Goal: Book appointment/travel/reservation

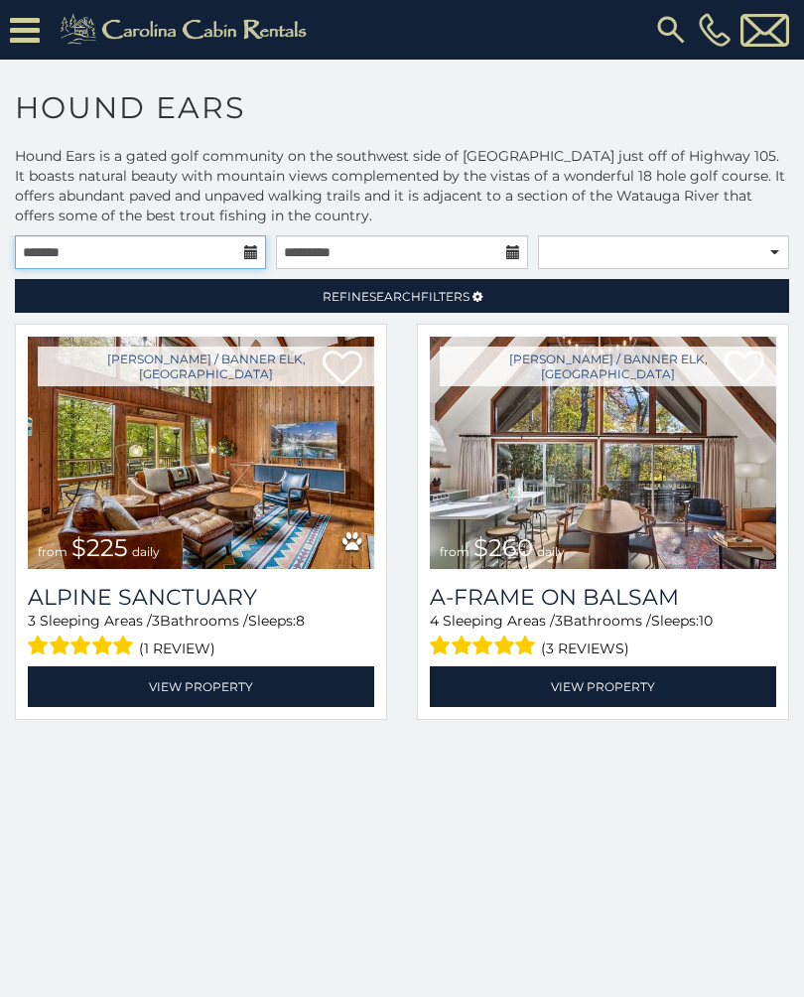
click at [100, 247] on input "text" at bounding box center [140, 252] width 251 height 34
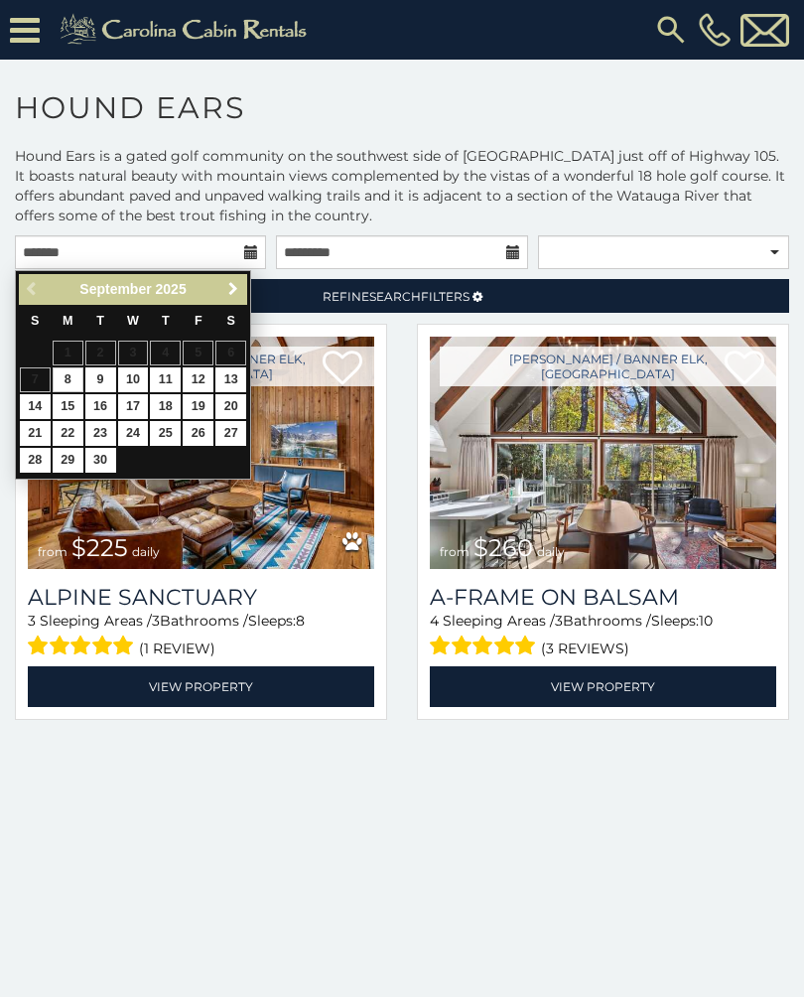
click at [226, 294] on span "Next" at bounding box center [233, 289] width 16 height 16
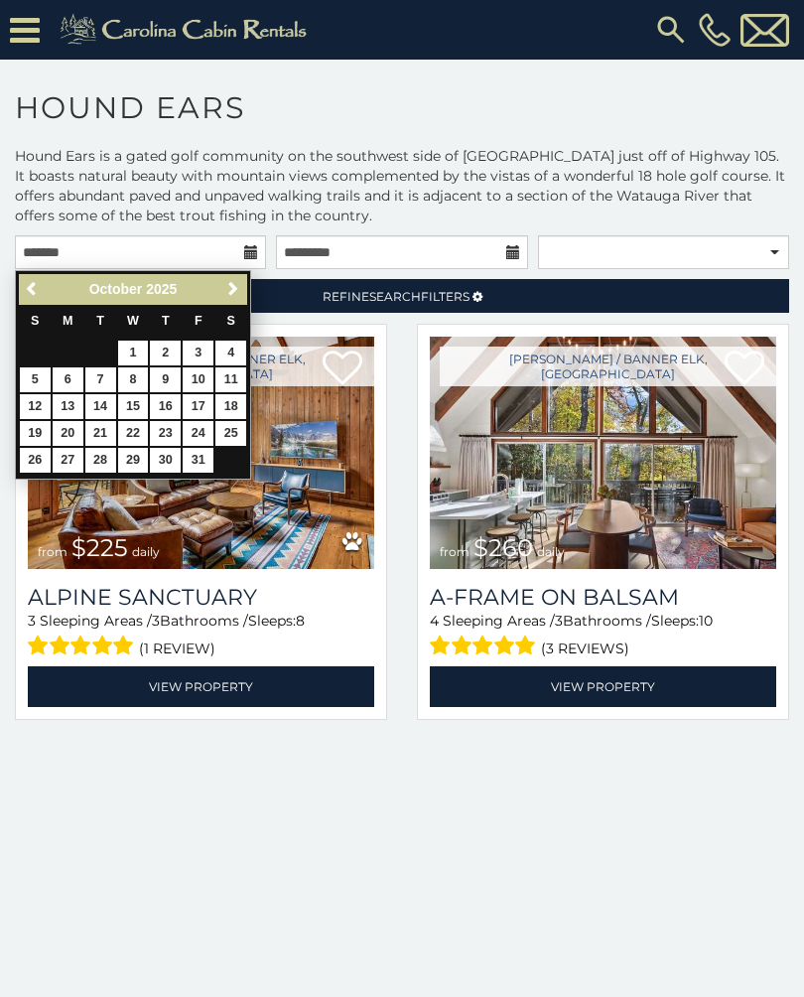
click at [233, 294] on span "Next" at bounding box center [233, 289] width 16 height 16
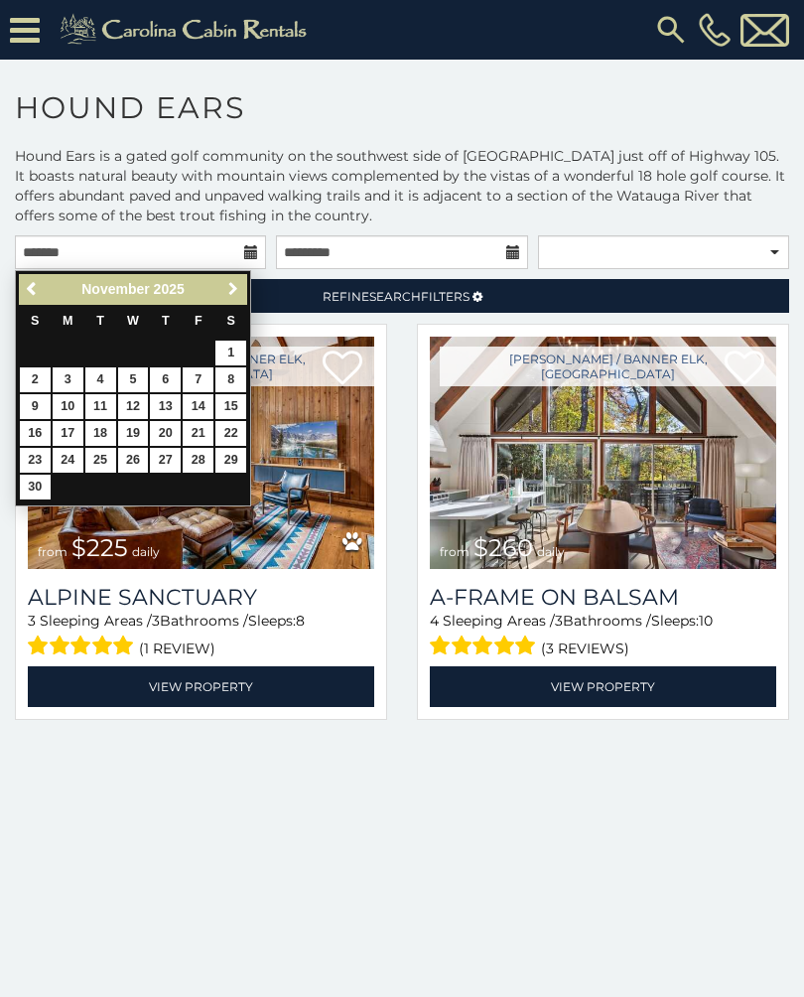
click at [232, 287] on span "Next" at bounding box center [233, 289] width 16 height 16
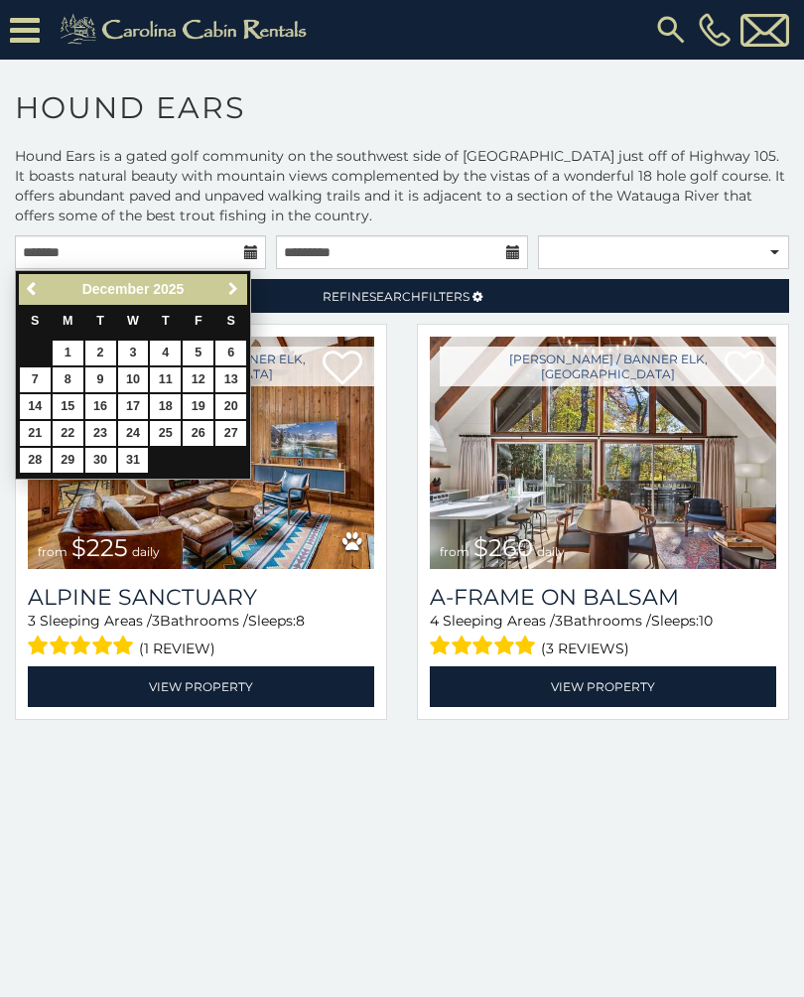
click at [236, 277] on link "Next" at bounding box center [232, 289] width 25 height 25
click at [225, 295] on span "Next" at bounding box center [233, 289] width 16 height 16
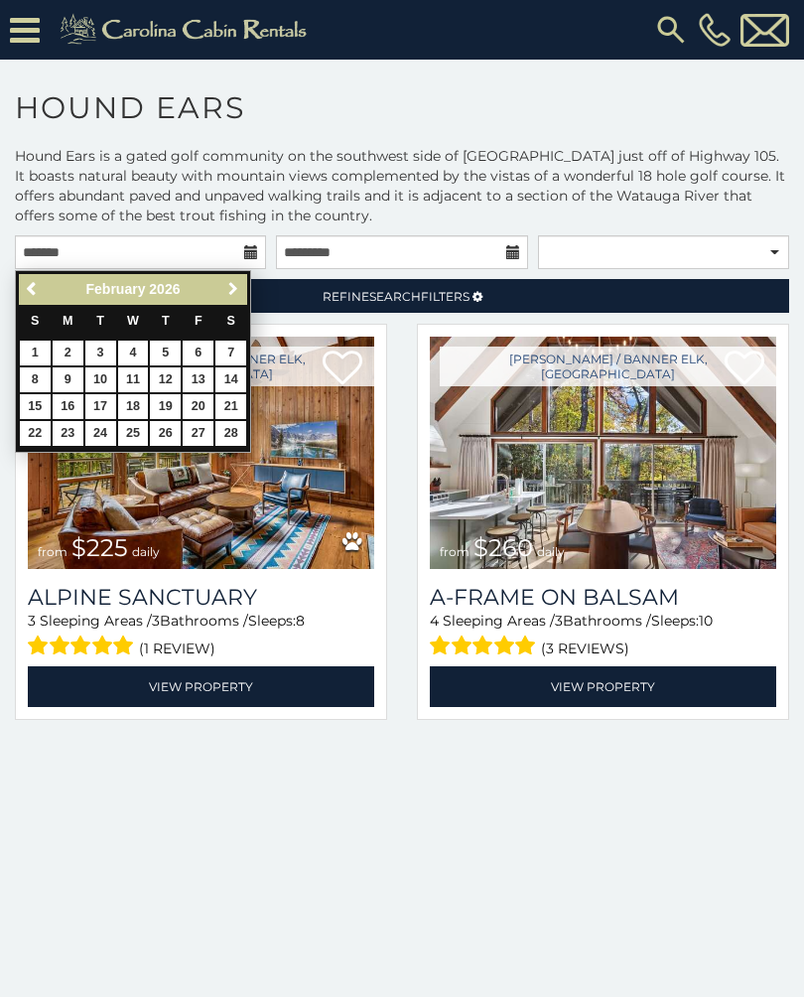
click at [232, 292] on span "Next" at bounding box center [233, 289] width 16 height 16
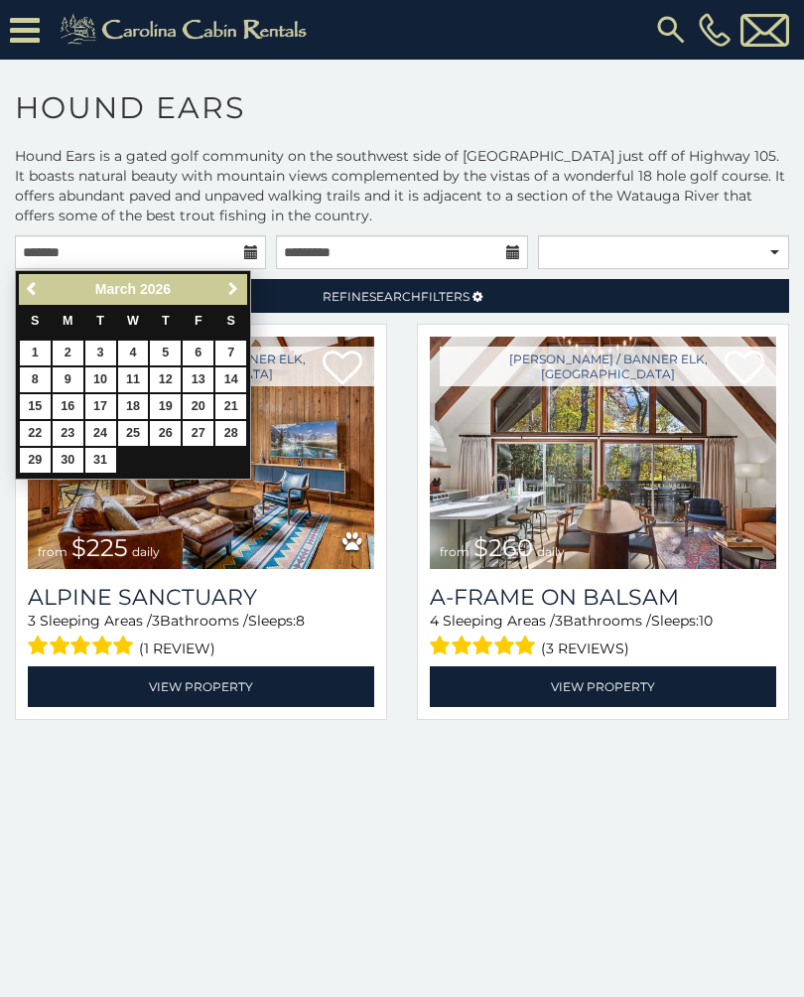
click at [223, 290] on link "Next" at bounding box center [232, 289] width 25 height 25
click at [220, 291] on link "Next" at bounding box center [232, 289] width 25 height 25
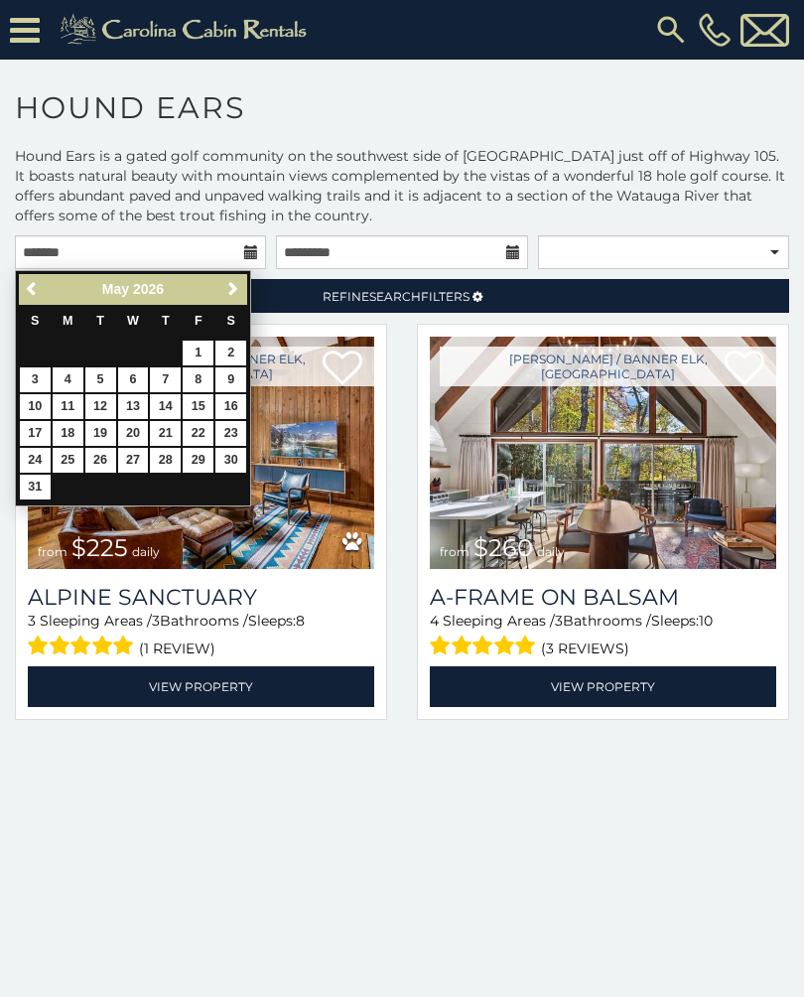
click at [222, 286] on link "Next" at bounding box center [232, 289] width 25 height 25
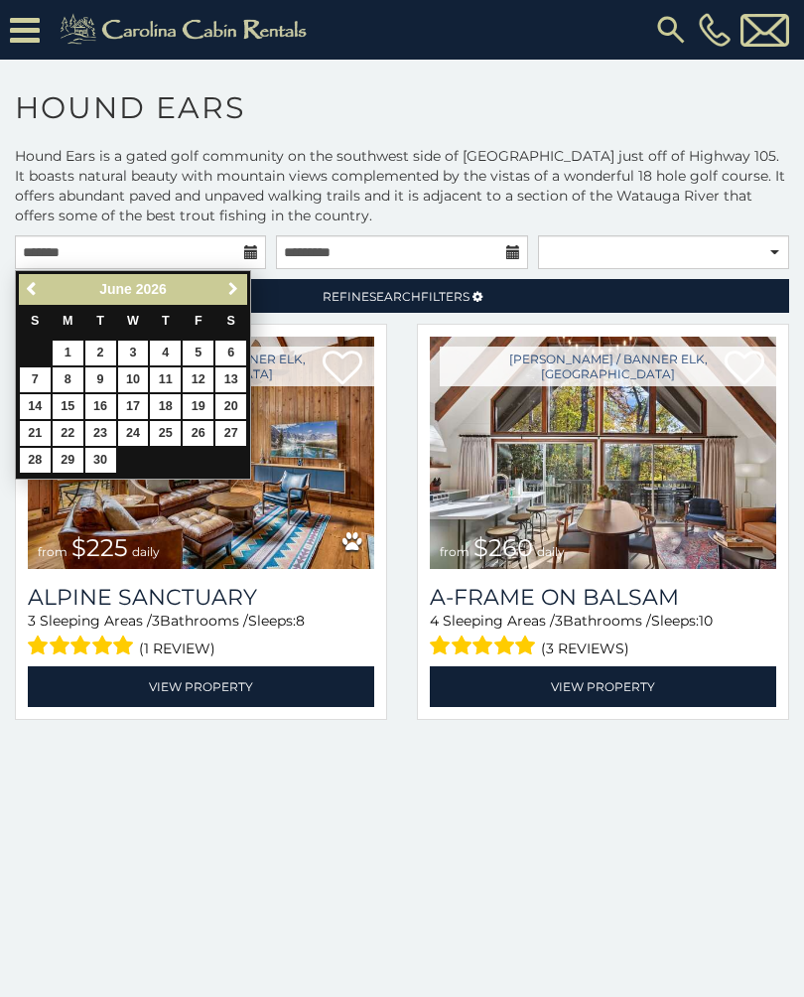
click at [228, 286] on span "Next" at bounding box center [233, 289] width 16 height 16
click at [220, 287] on link "Next" at bounding box center [232, 289] width 25 height 25
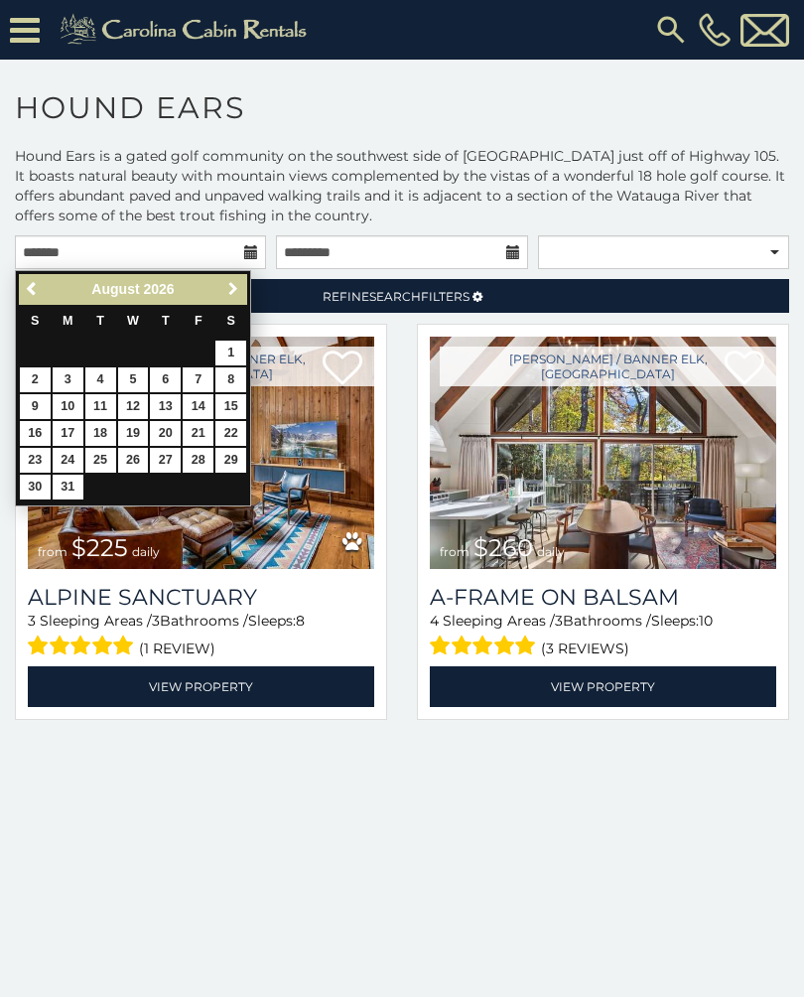
click at [225, 291] on span "Next" at bounding box center [233, 289] width 16 height 16
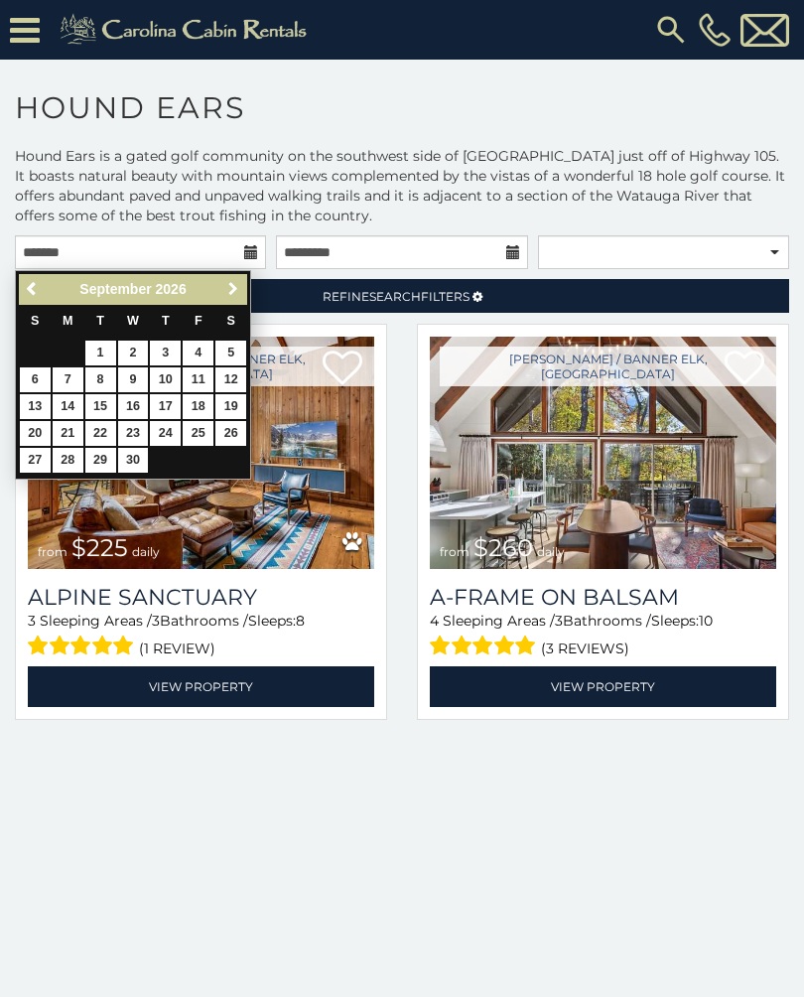
click at [221, 288] on link "Next" at bounding box center [232, 289] width 25 height 25
click at [222, 286] on link "Next" at bounding box center [232, 289] width 25 height 25
click at [31, 355] on link "1" at bounding box center [35, 353] width 31 height 25
type input "**********"
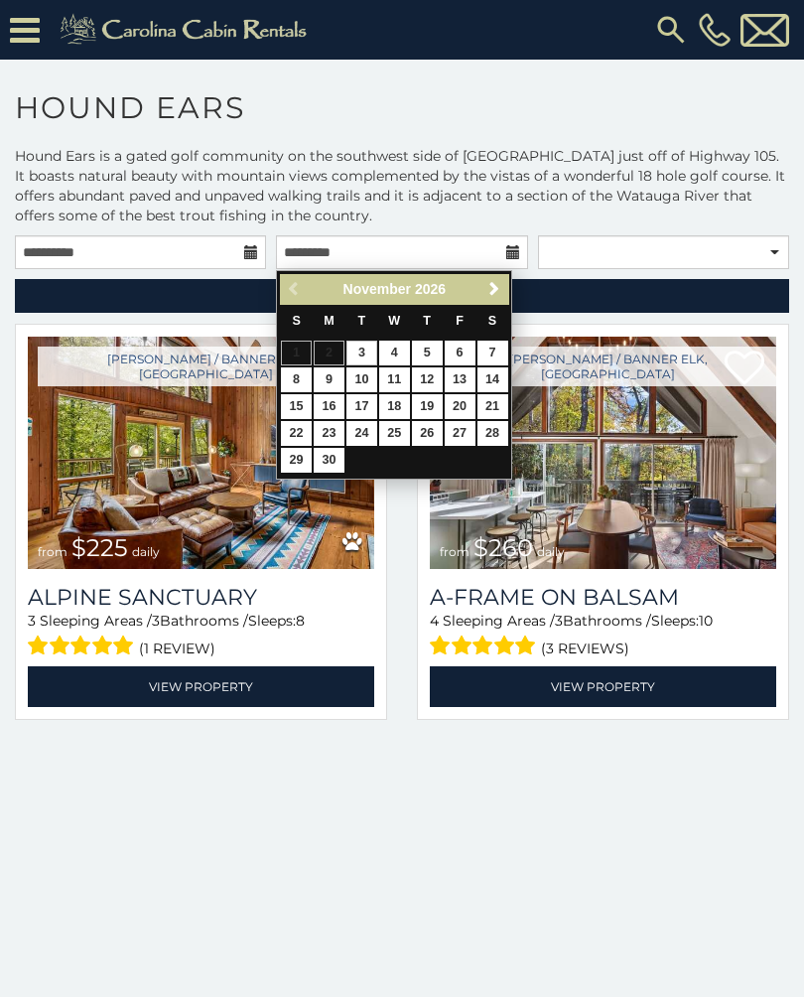
click at [291, 382] on link "8" at bounding box center [296, 379] width 31 height 25
type input "**********"
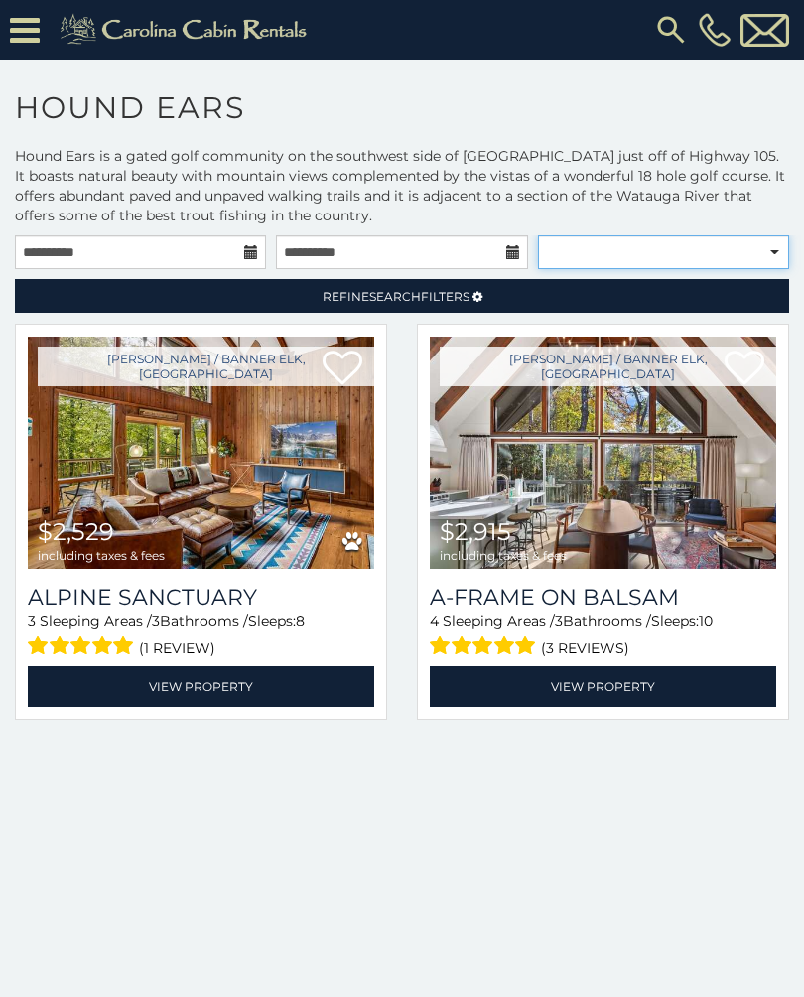
click at [764, 247] on select "**********" at bounding box center [663, 252] width 251 height 34
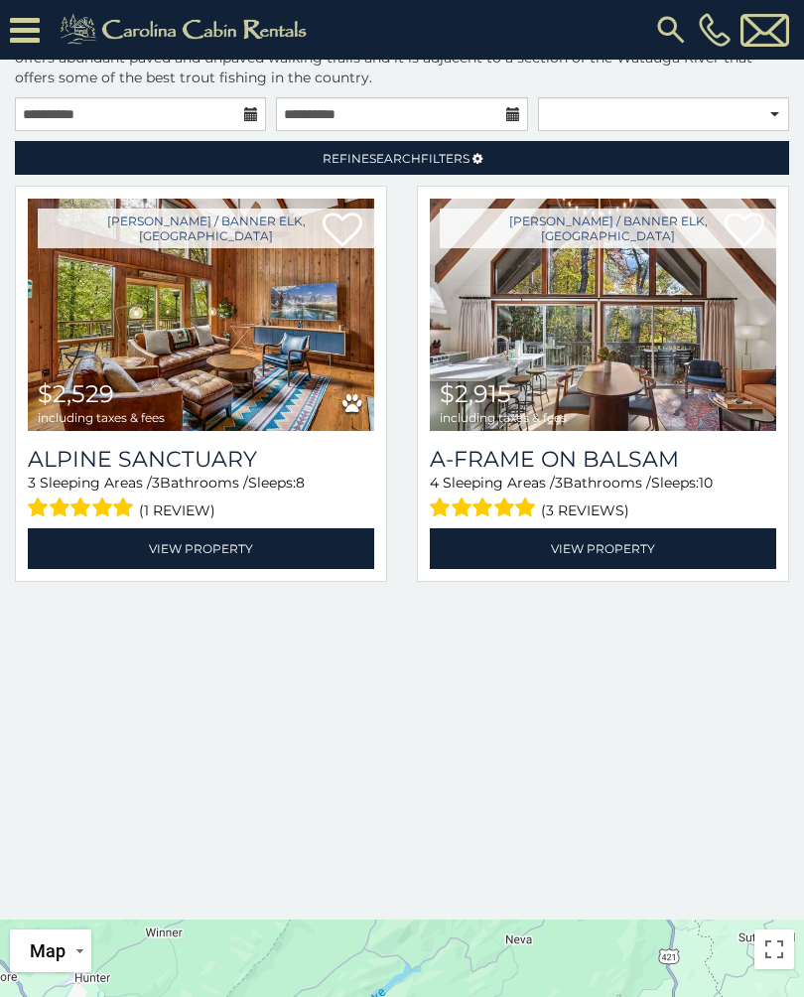
scroll to position [177, 0]
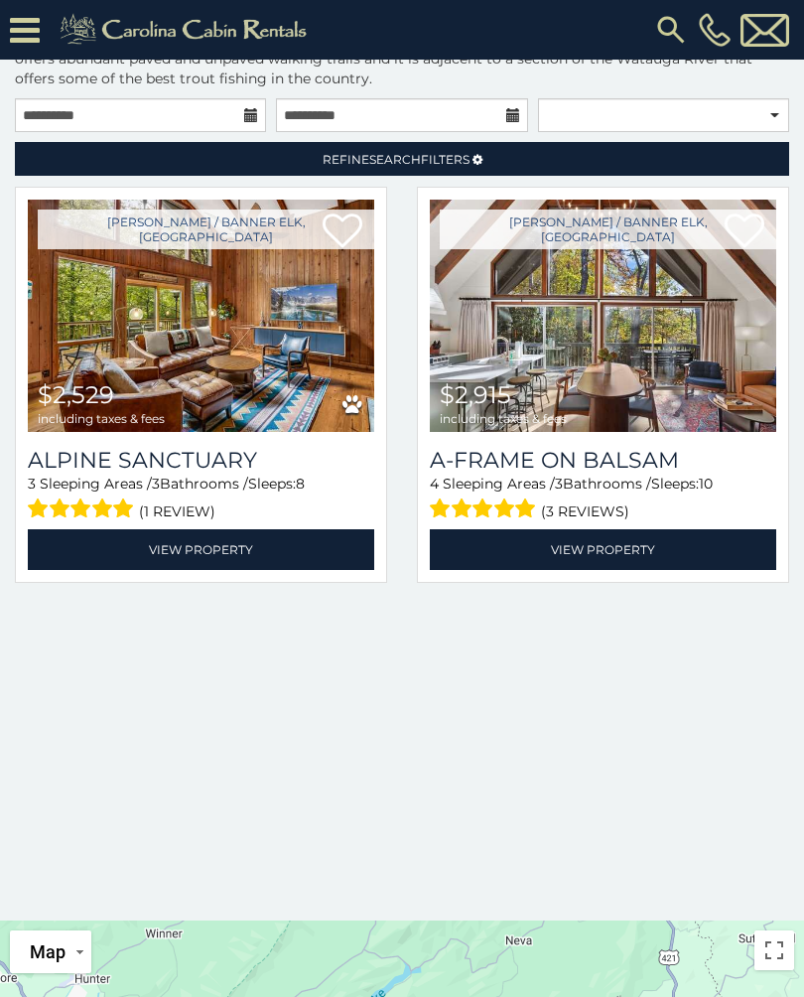
click at [184, 552] on link "View Property" at bounding box center [201, 549] width 346 height 41
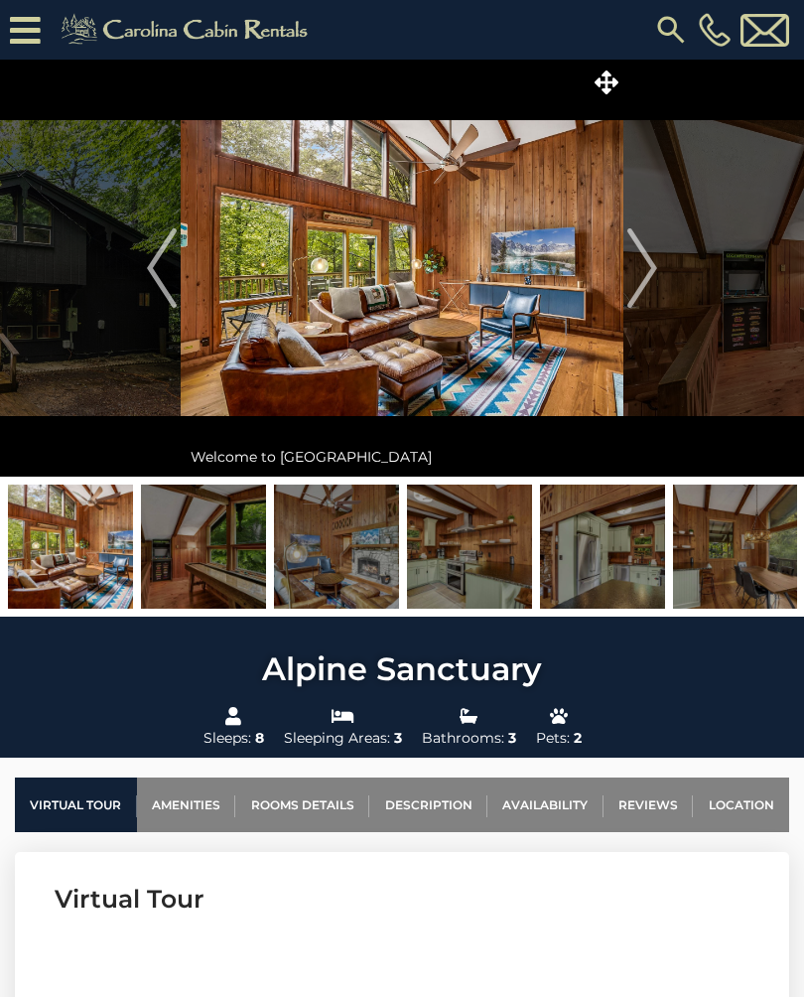
click at [644, 276] on img "Next" at bounding box center [642, 267] width 30 height 79
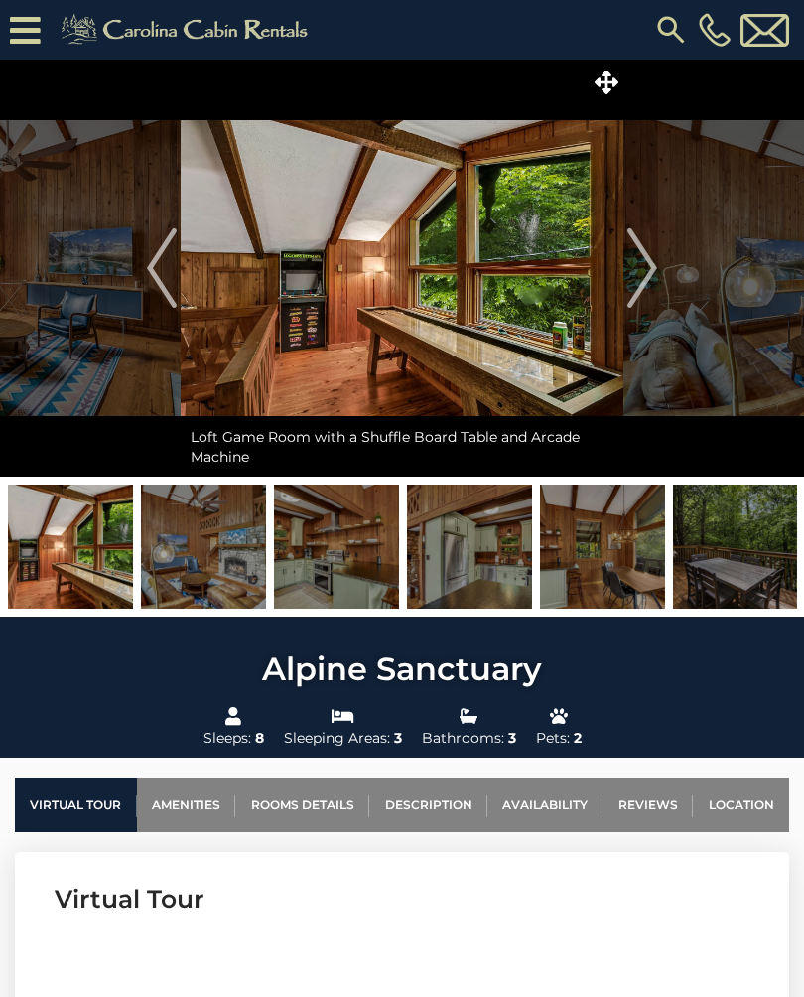
click at [653, 263] on img "Next" at bounding box center [642, 267] width 30 height 79
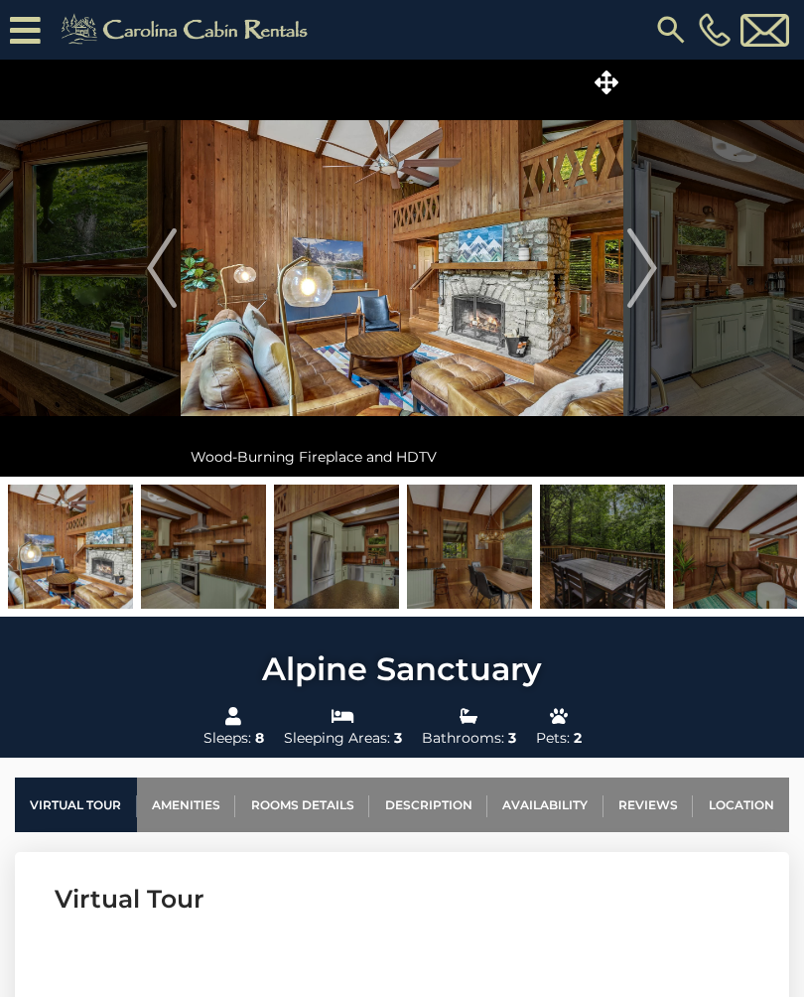
click at [652, 270] on img "Next" at bounding box center [642, 267] width 30 height 79
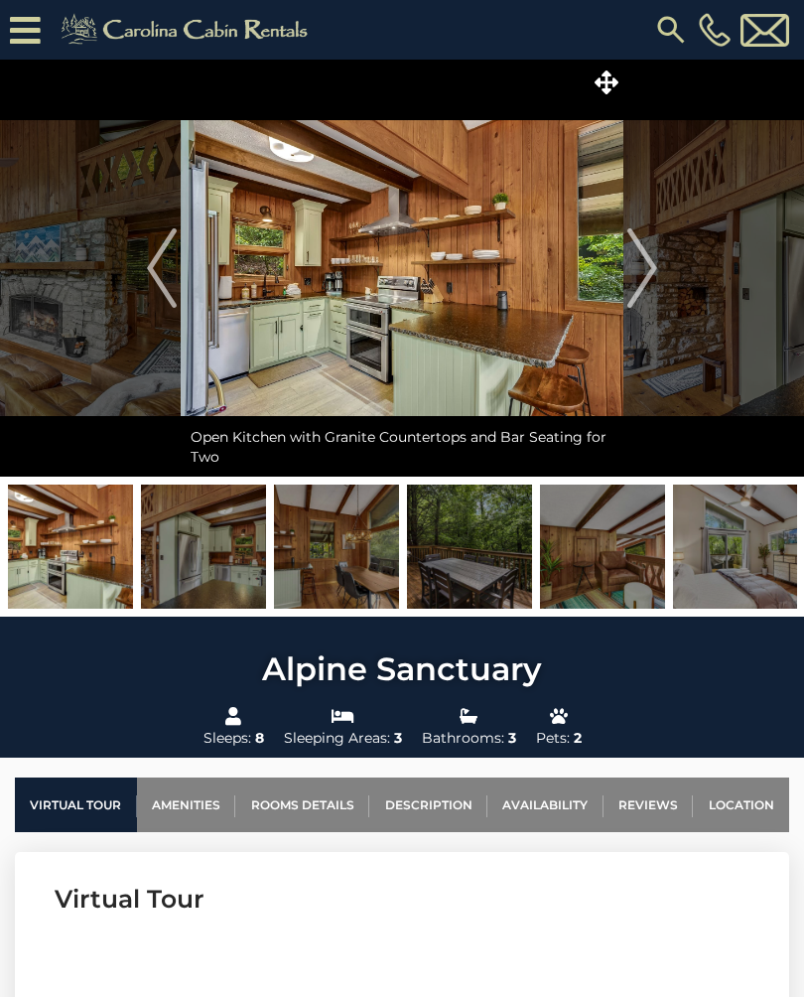
click at [641, 275] on img "Next" at bounding box center [642, 267] width 30 height 79
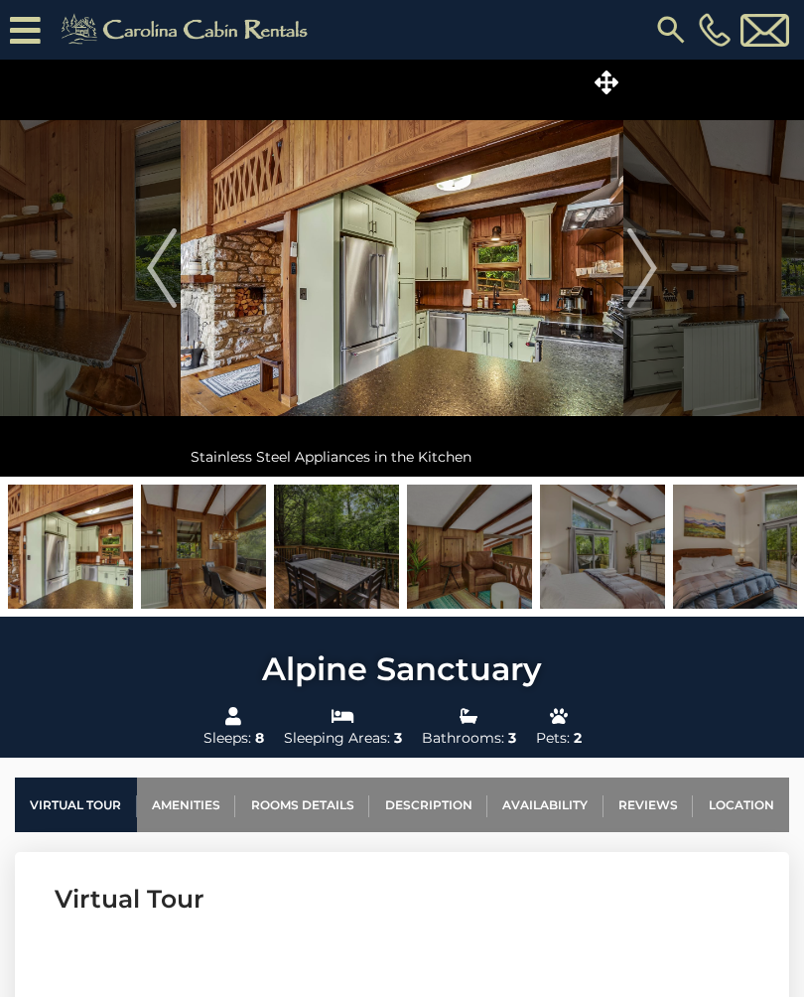
click at [636, 281] on img "Next" at bounding box center [642, 267] width 30 height 79
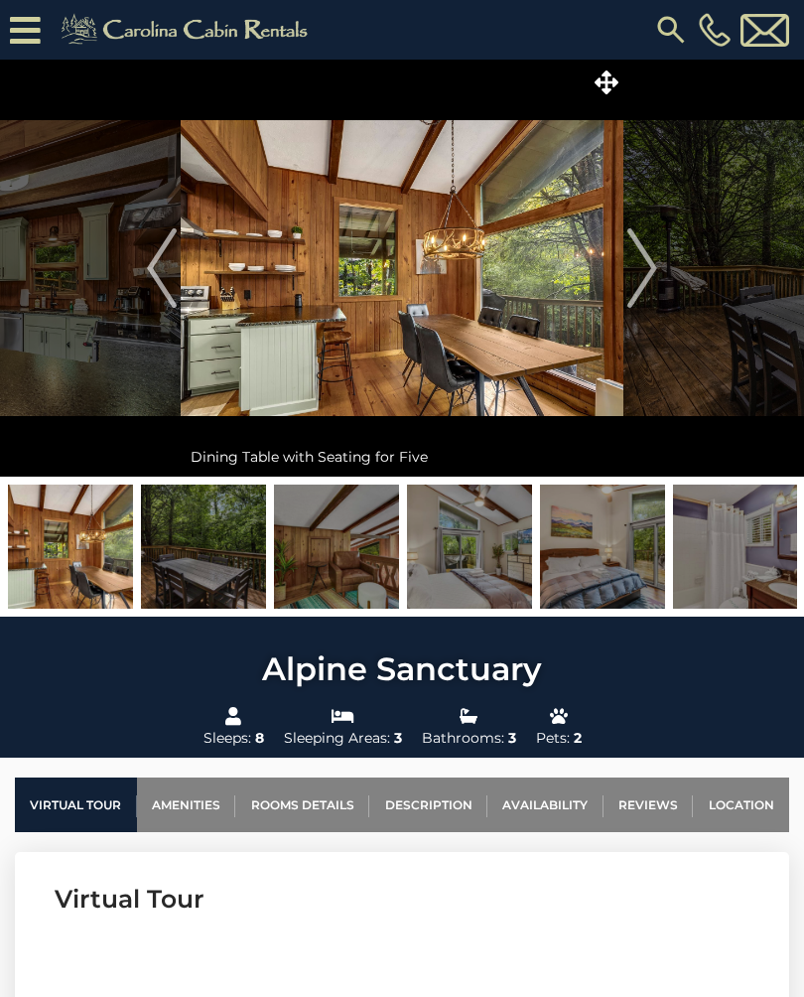
click at [639, 267] on img "Next" at bounding box center [642, 267] width 30 height 79
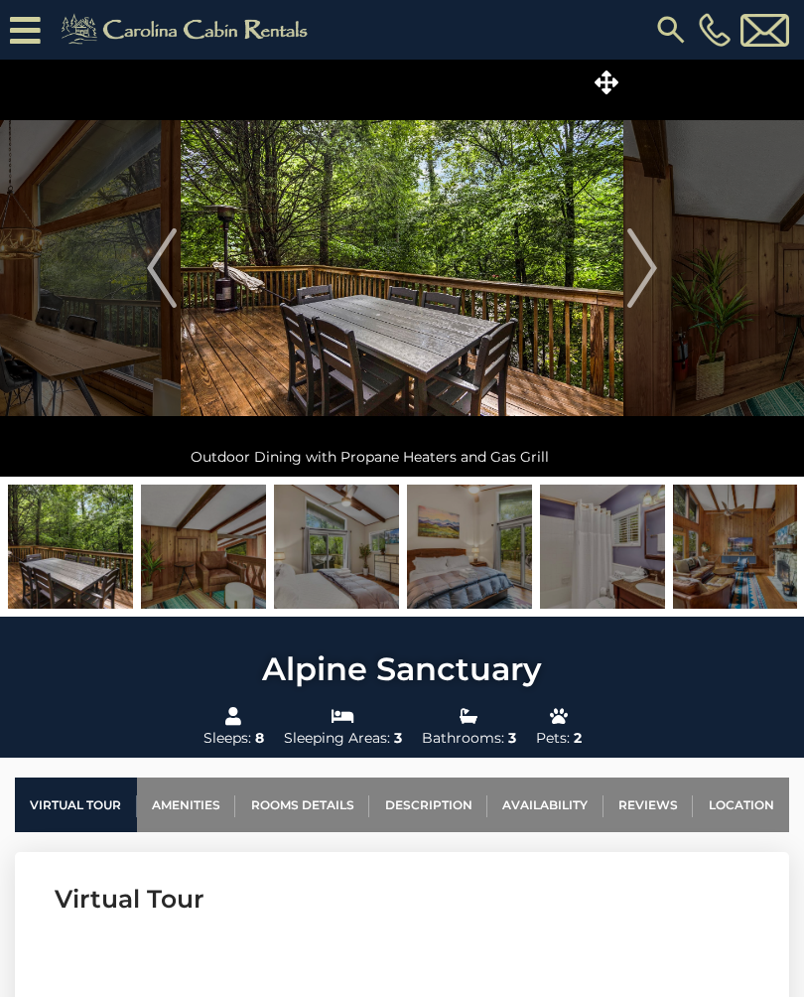
click at [650, 267] on img "Next" at bounding box center [642, 267] width 30 height 79
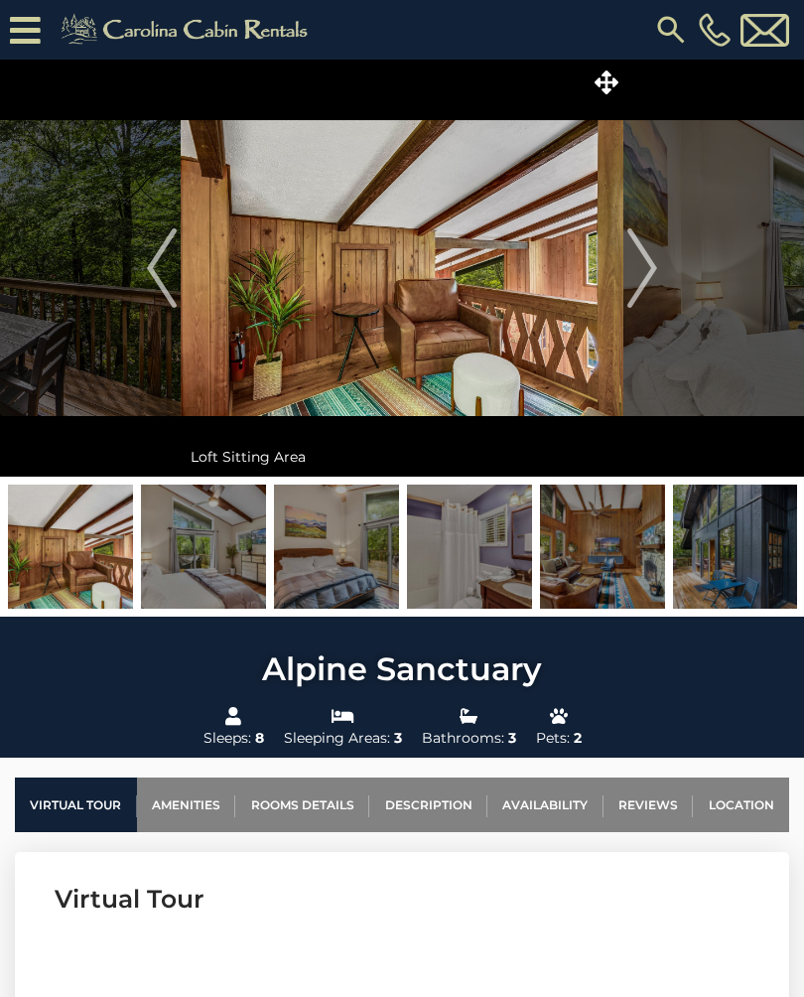
click at [632, 274] on img "Next" at bounding box center [642, 267] width 30 height 79
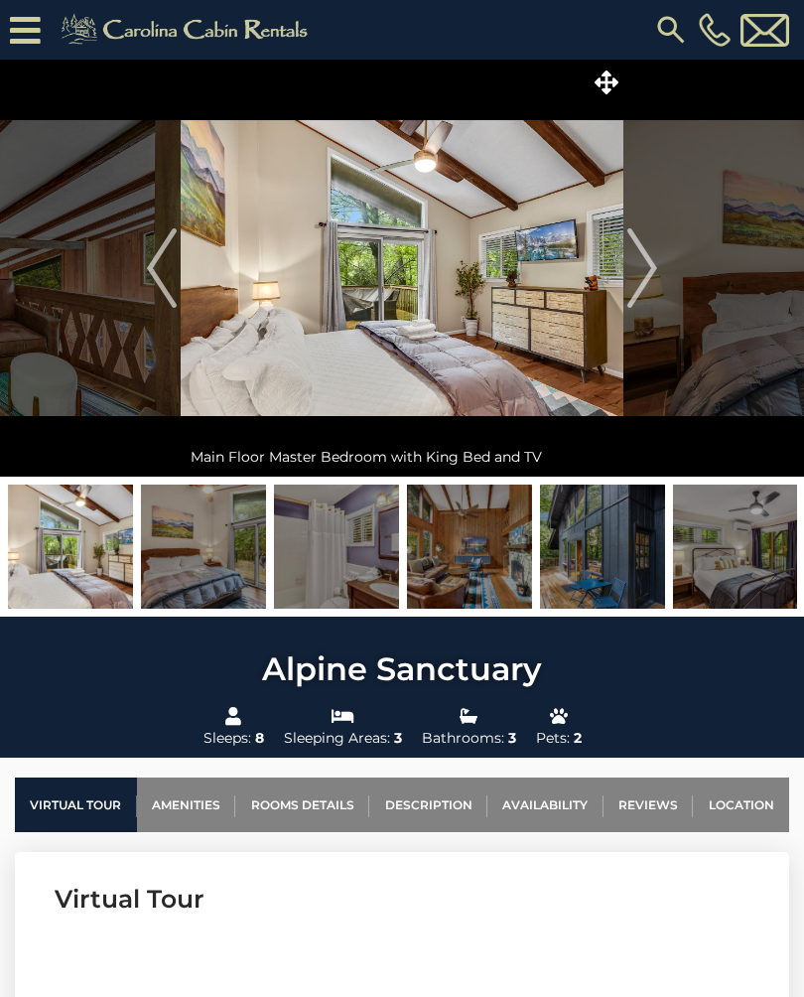
click at [628, 282] on img "Next" at bounding box center [642, 267] width 30 height 79
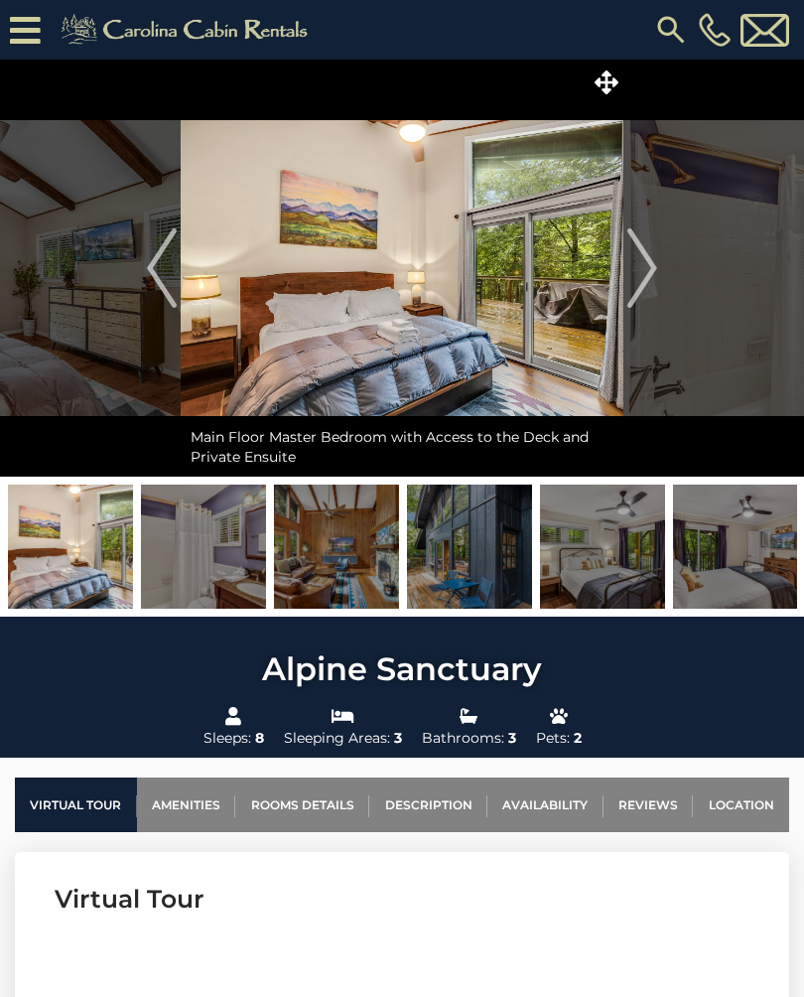
click at [641, 274] on img "Next" at bounding box center [642, 267] width 30 height 79
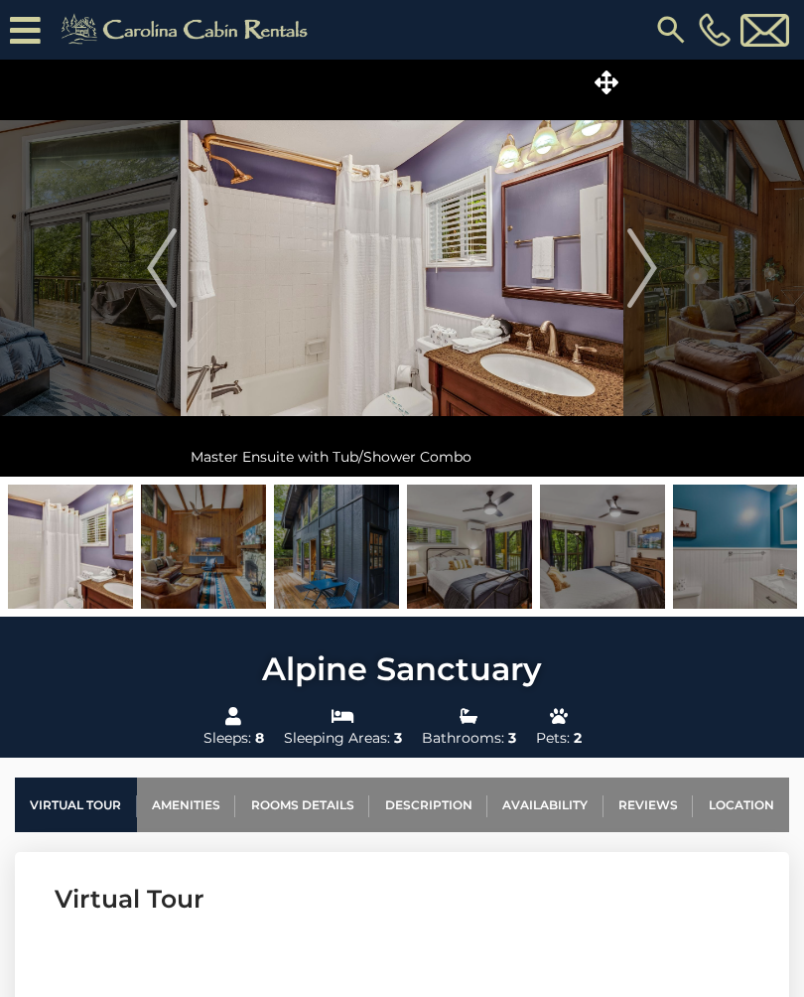
click at [621, 286] on img at bounding box center [402, 268] width 443 height 417
click at [654, 266] on img "Next" at bounding box center [642, 267] width 30 height 79
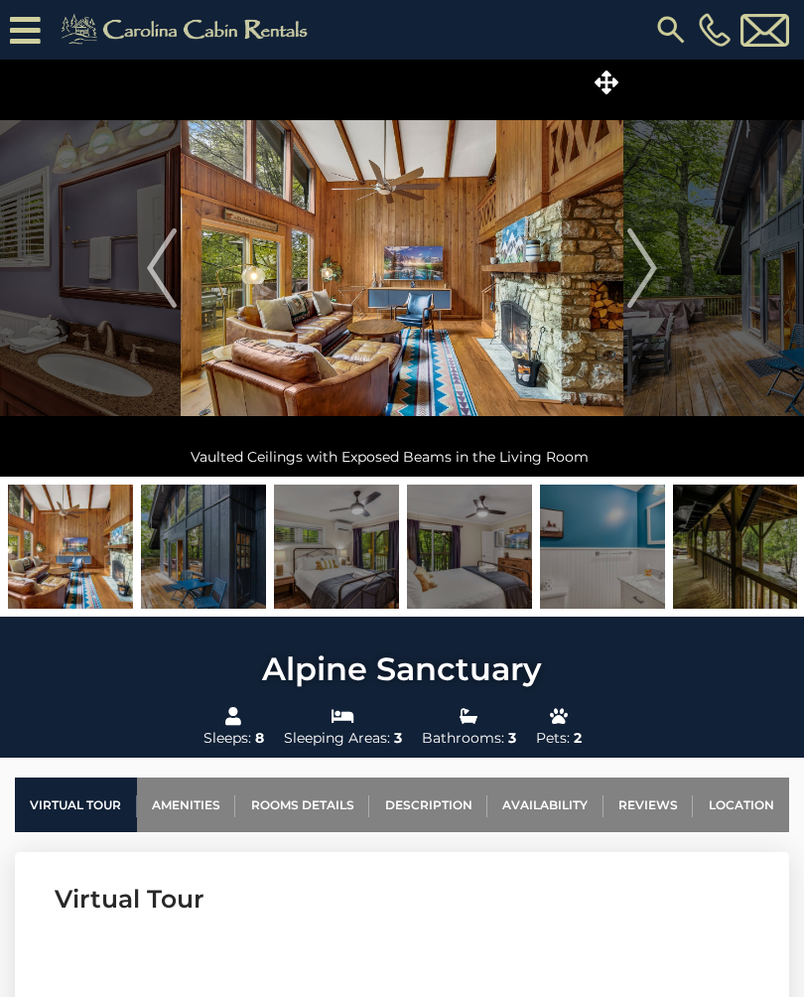
click at [642, 270] on img "Next" at bounding box center [642, 267] width 30 height 79
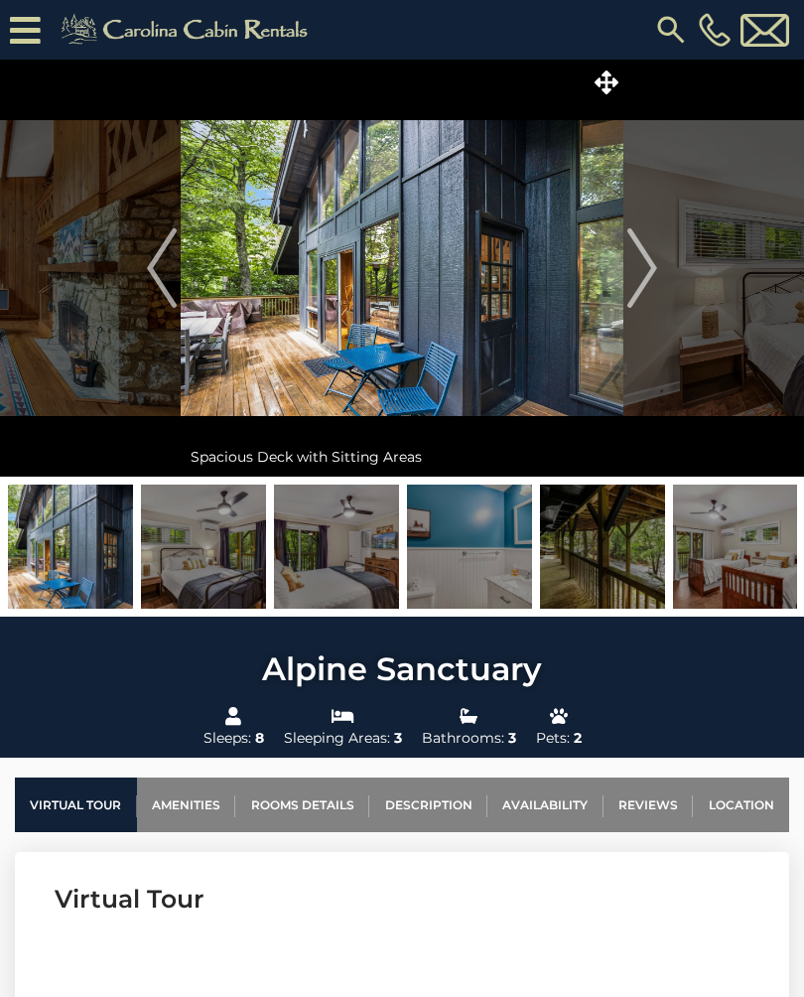
click at [639, 279] on img "Next" at bounding box center [642, 267] width 30 height 79
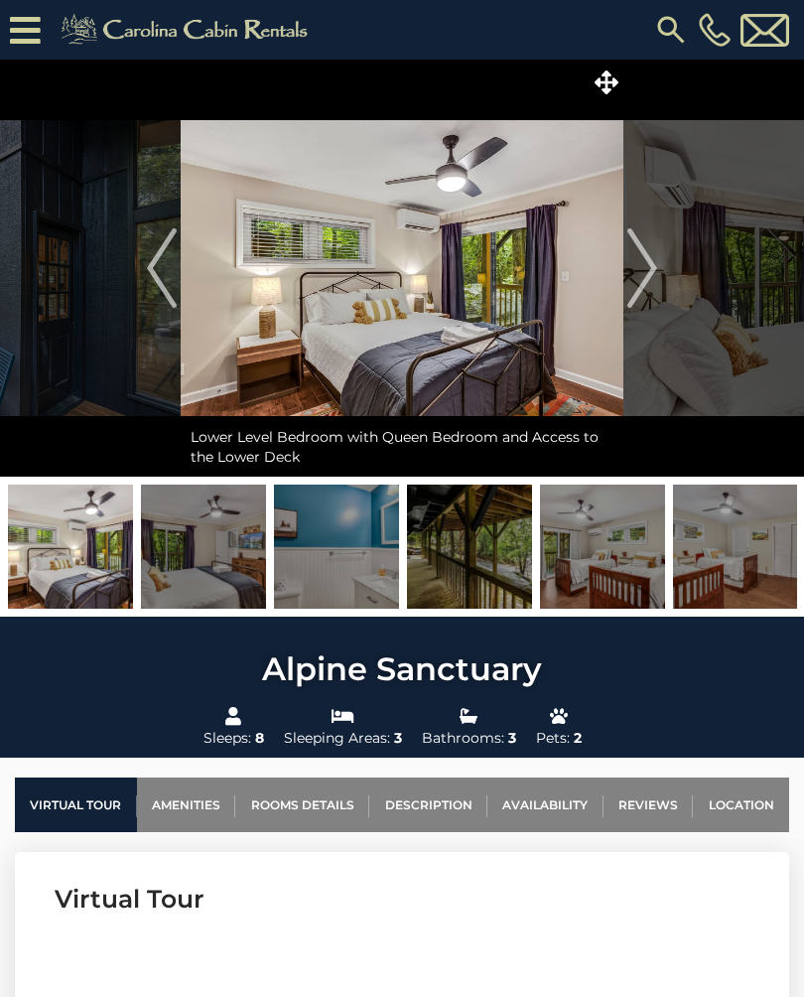
click at [640, 278] on img "Next" at bounding box center [642, 267] width 30 height 79
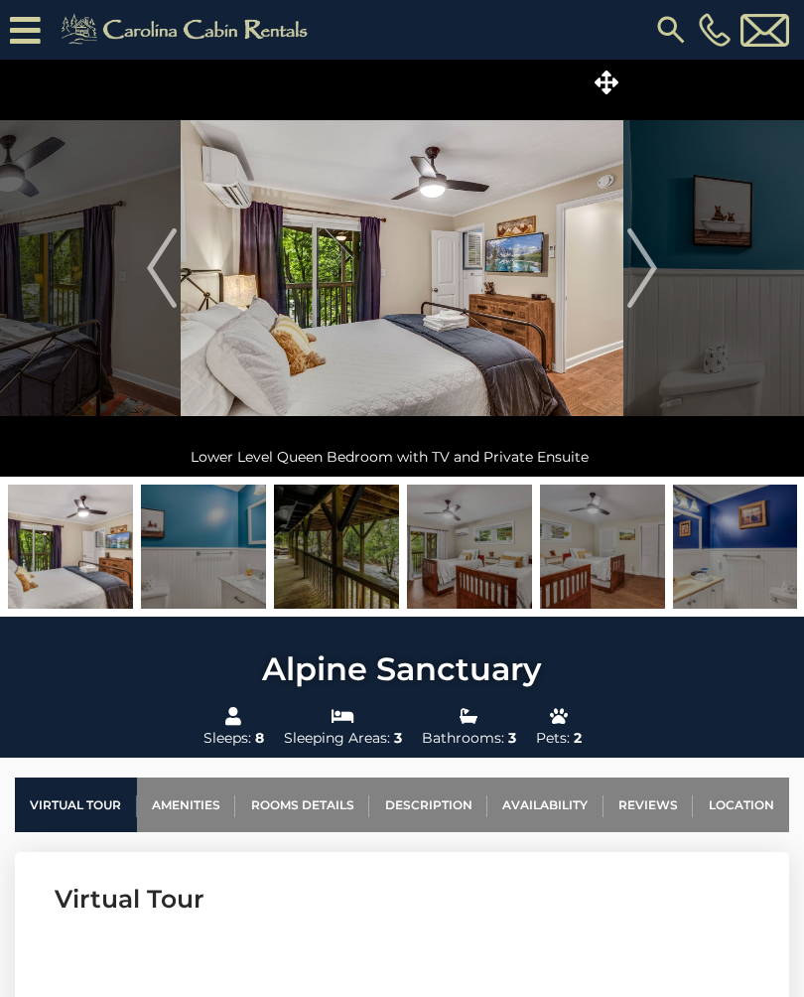
click at [643, 271] on img "Next" at bounding box center [642, 267] width 30 height 79
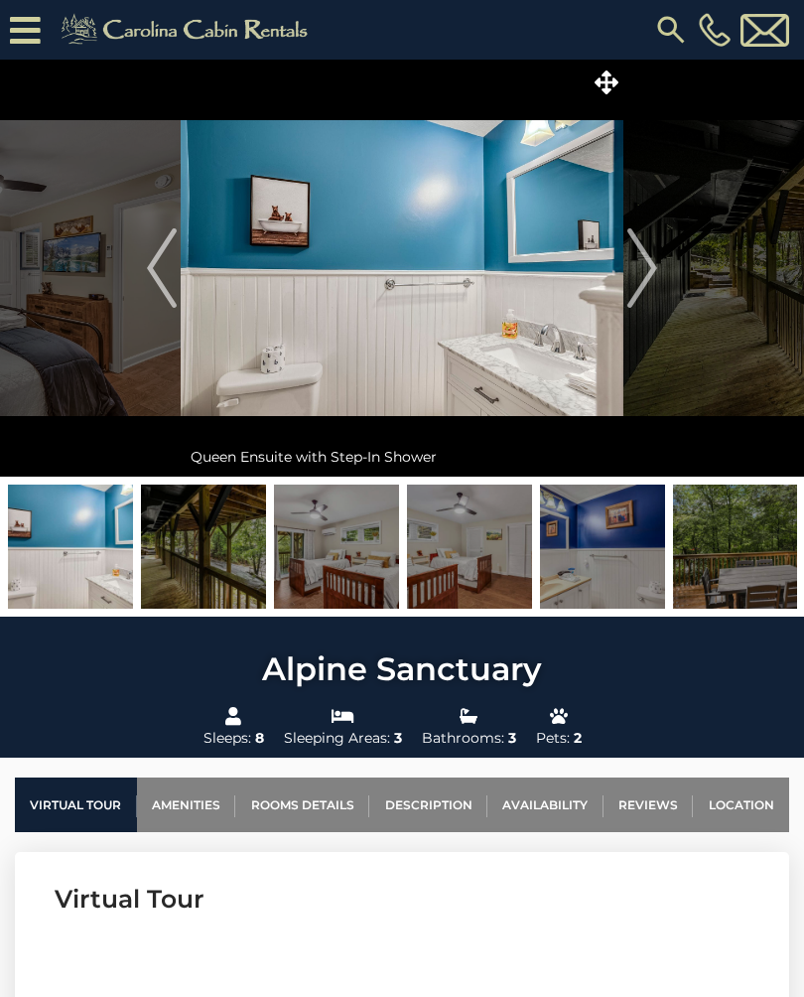
click at [645, 277] on img "Next" at bounding box center [642, 267] width 30 height 79
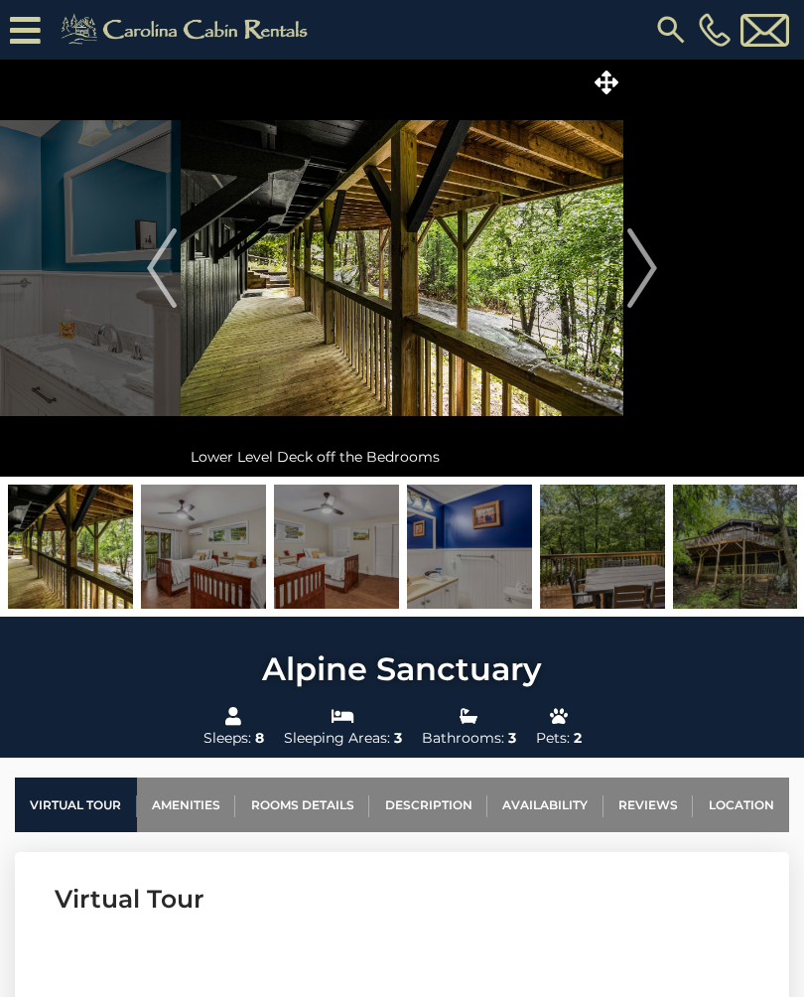
click at [641, 272] on img "Next" at bounding box center [642, 267] width 30 height 79
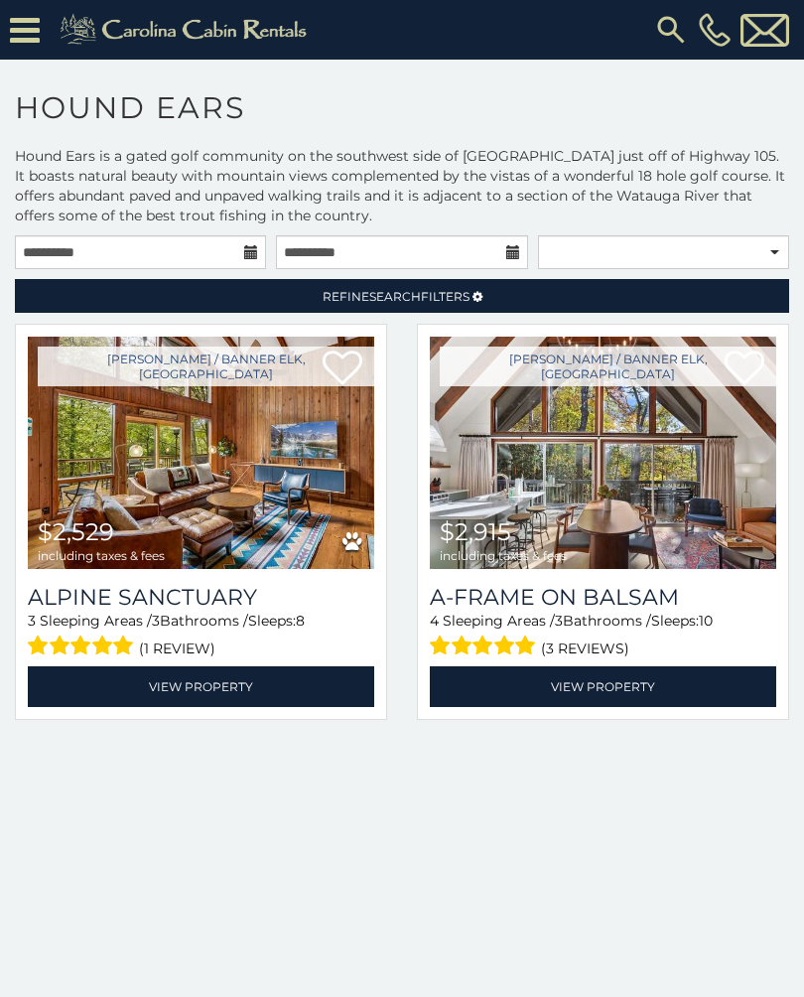
click at [750, 982] on div "**********" at bounding box center [402, 645] width 804 height 820
